Goal: Find specific page/section: Find specific page/section

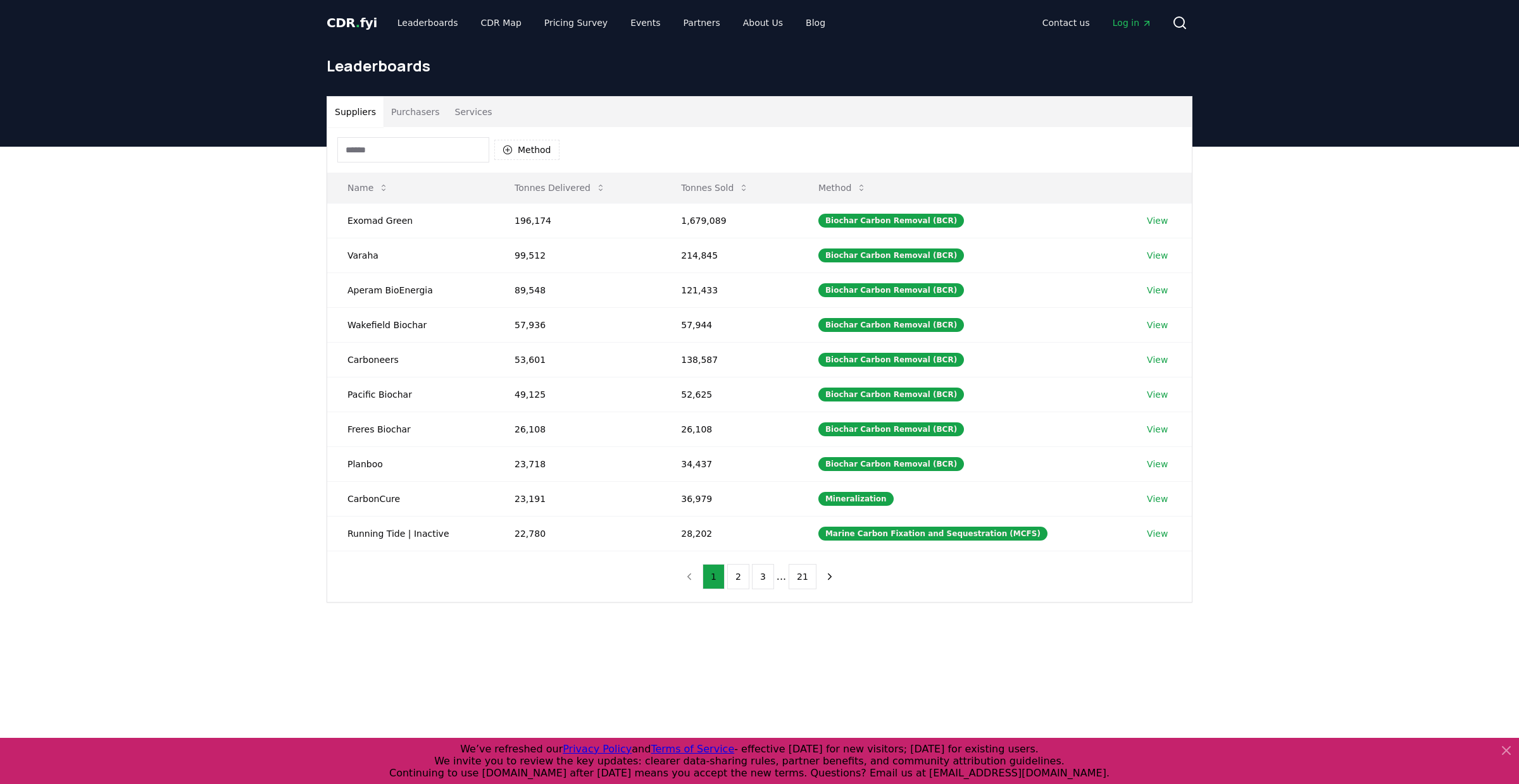
click at [344, 24] on span "CDR . fyi" at bounding box center [352, 22] width 51 height 15
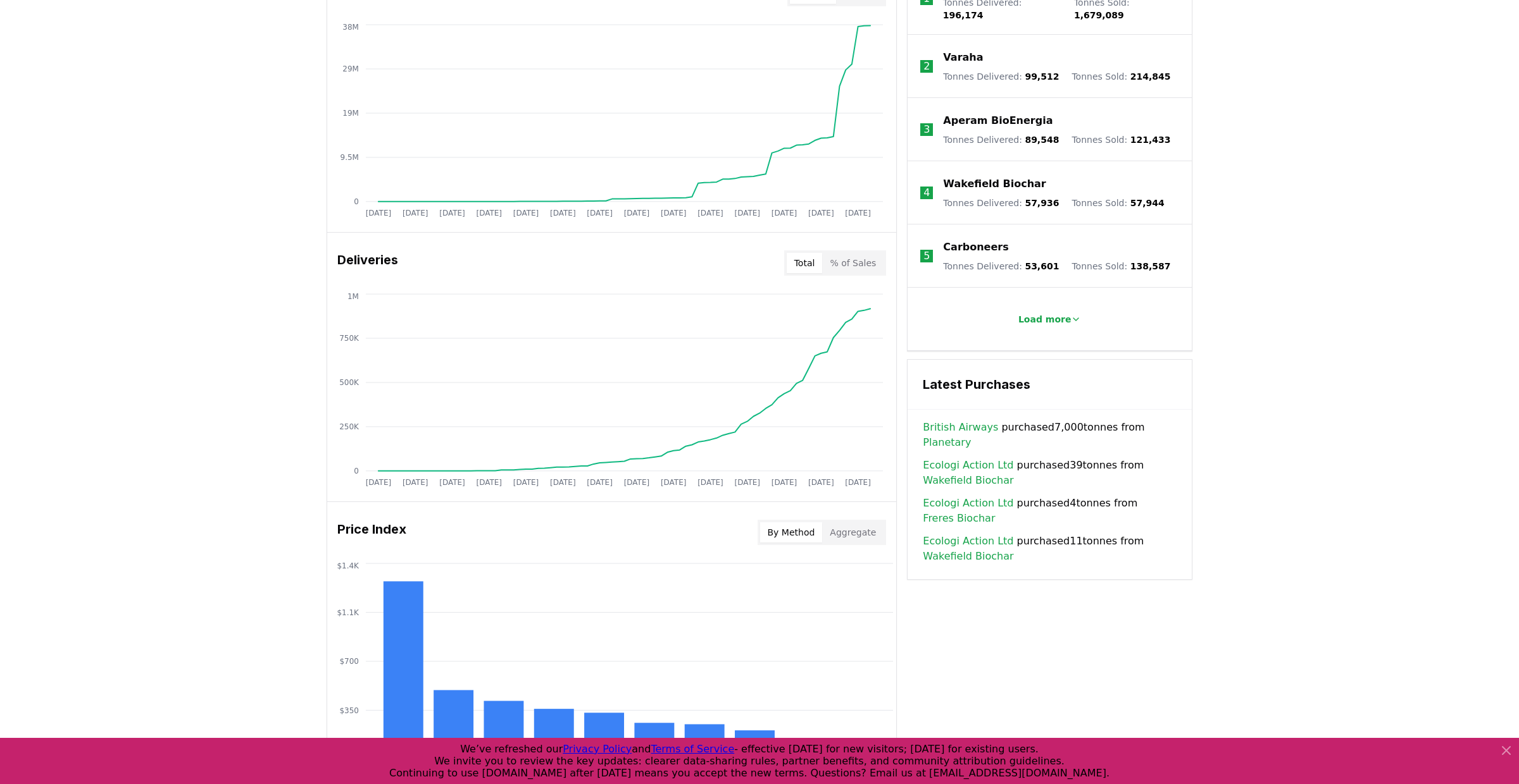
scroll to position [782, 0]
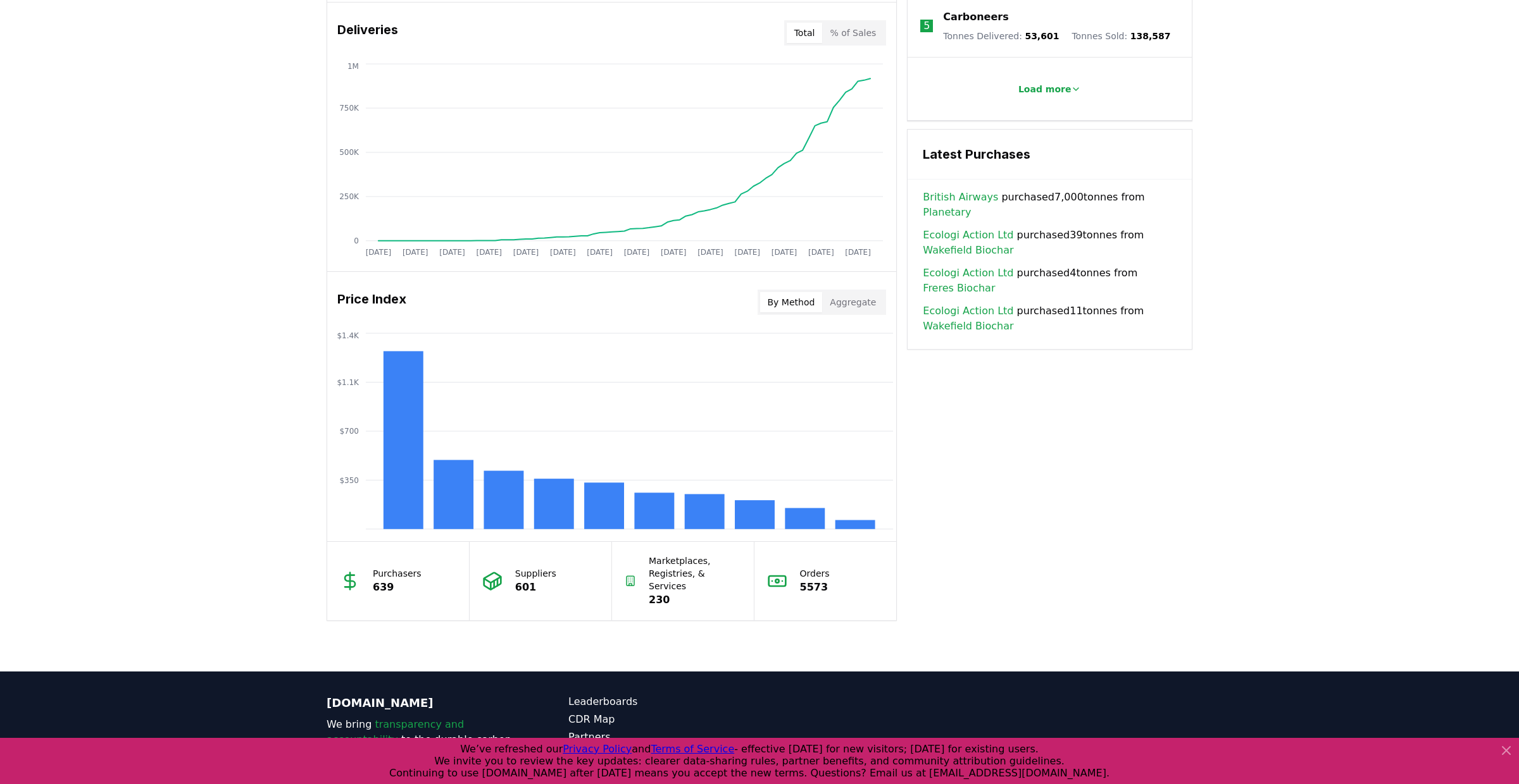
click at [971, 205] on link "Planetary" at bounding box center [946, 212] width 48 height 15
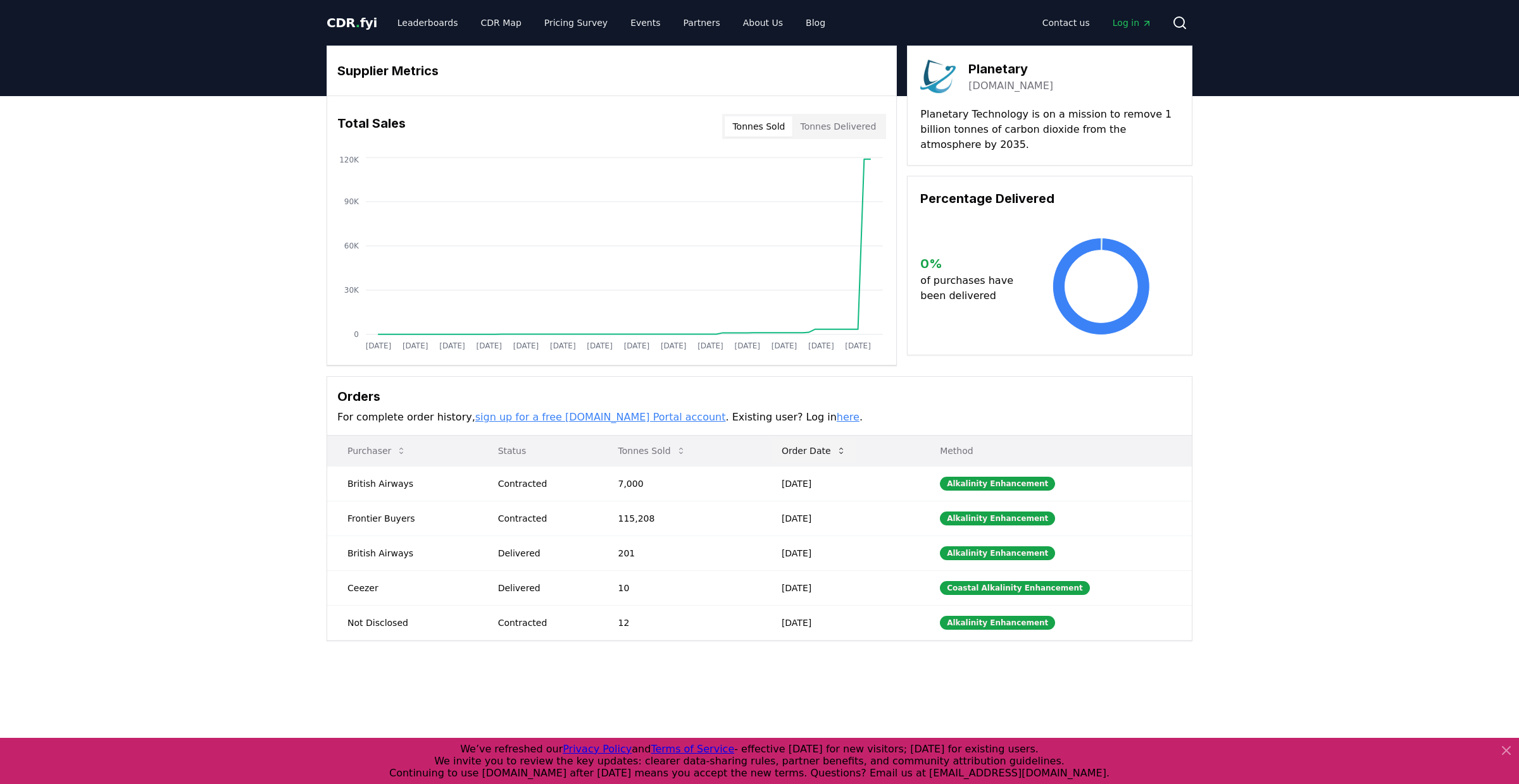
click at [816, 457] on button "Order Date" at bounding box center [814, 451] width 84 height 25
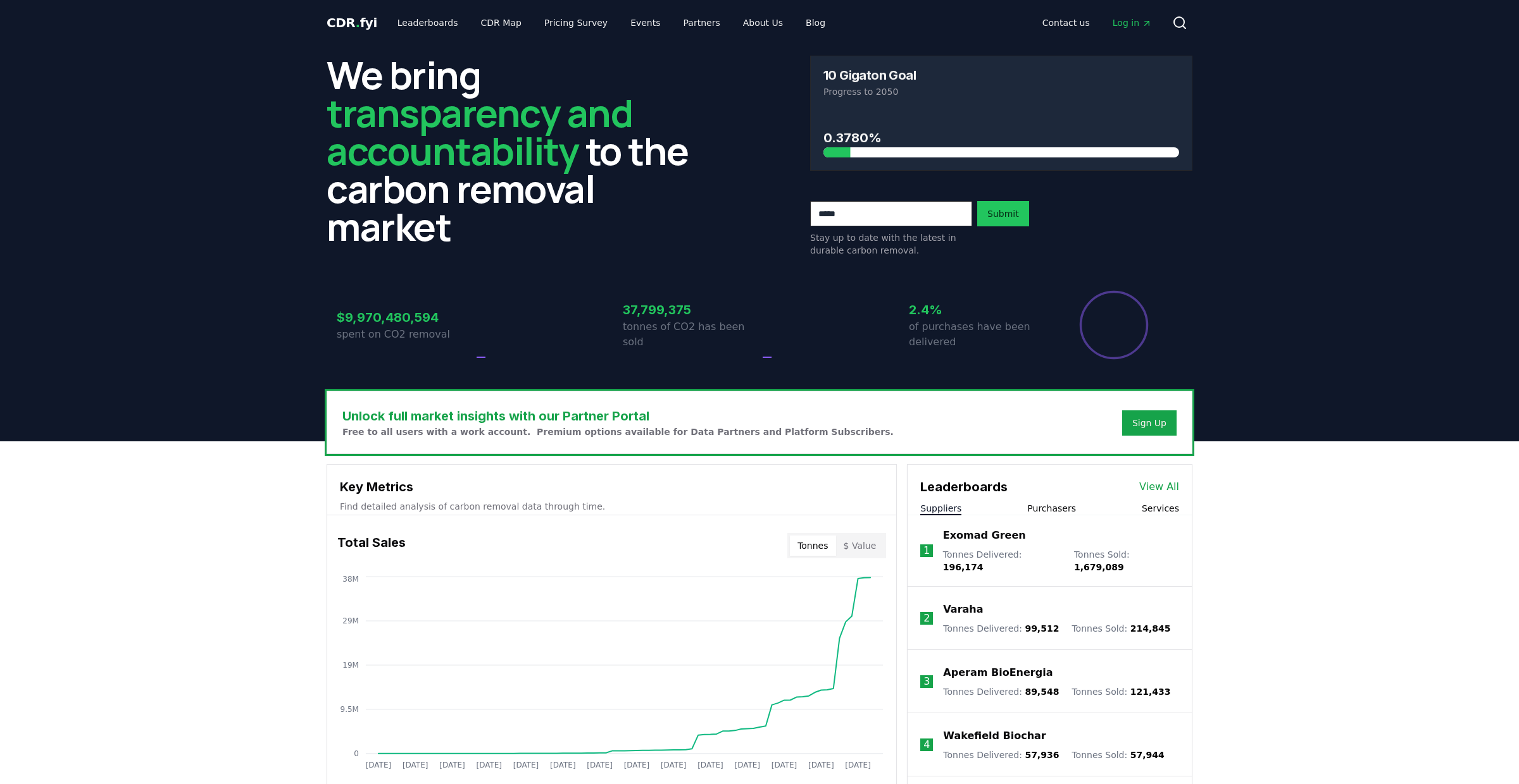
scroll to position [782, 0]
